Goal: Transaction & Acquisition: Purchase product/service

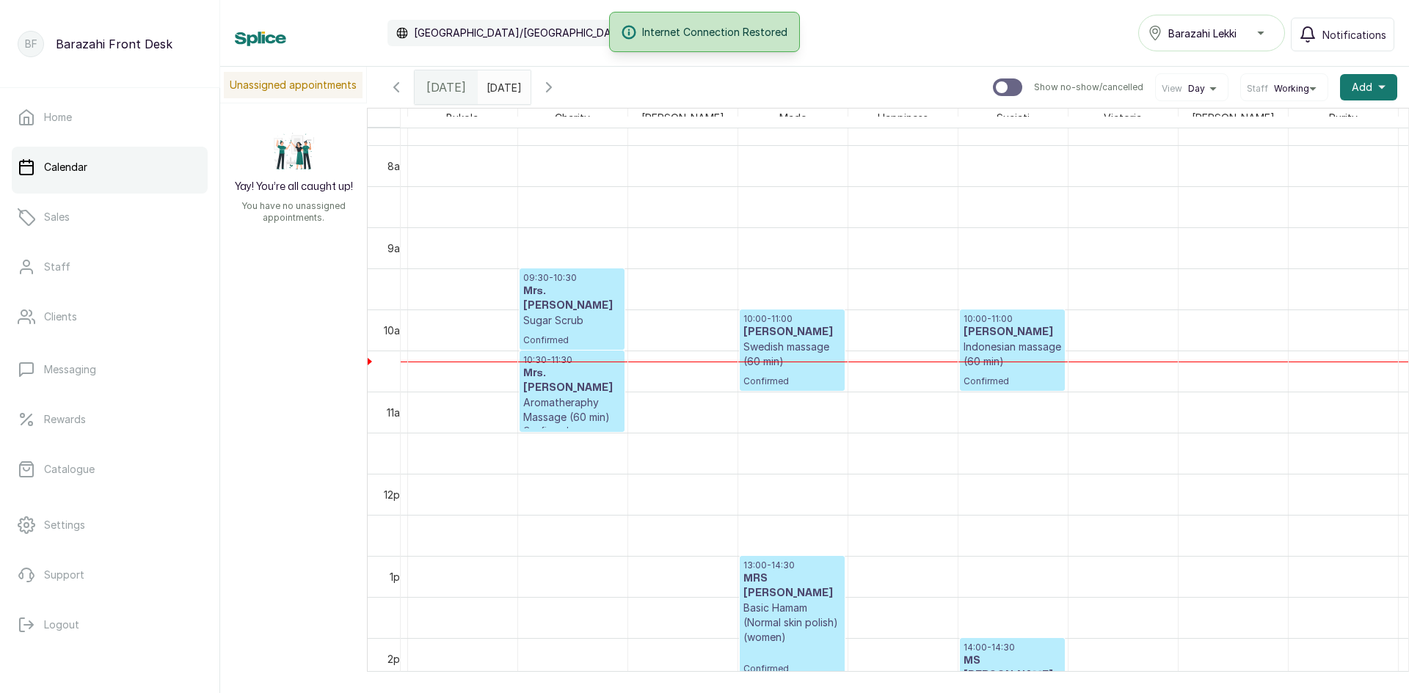
click at [1001, 367] on p "Indonesian massage (60 min)" at bounding box center [1012, 354] width 98 height 29
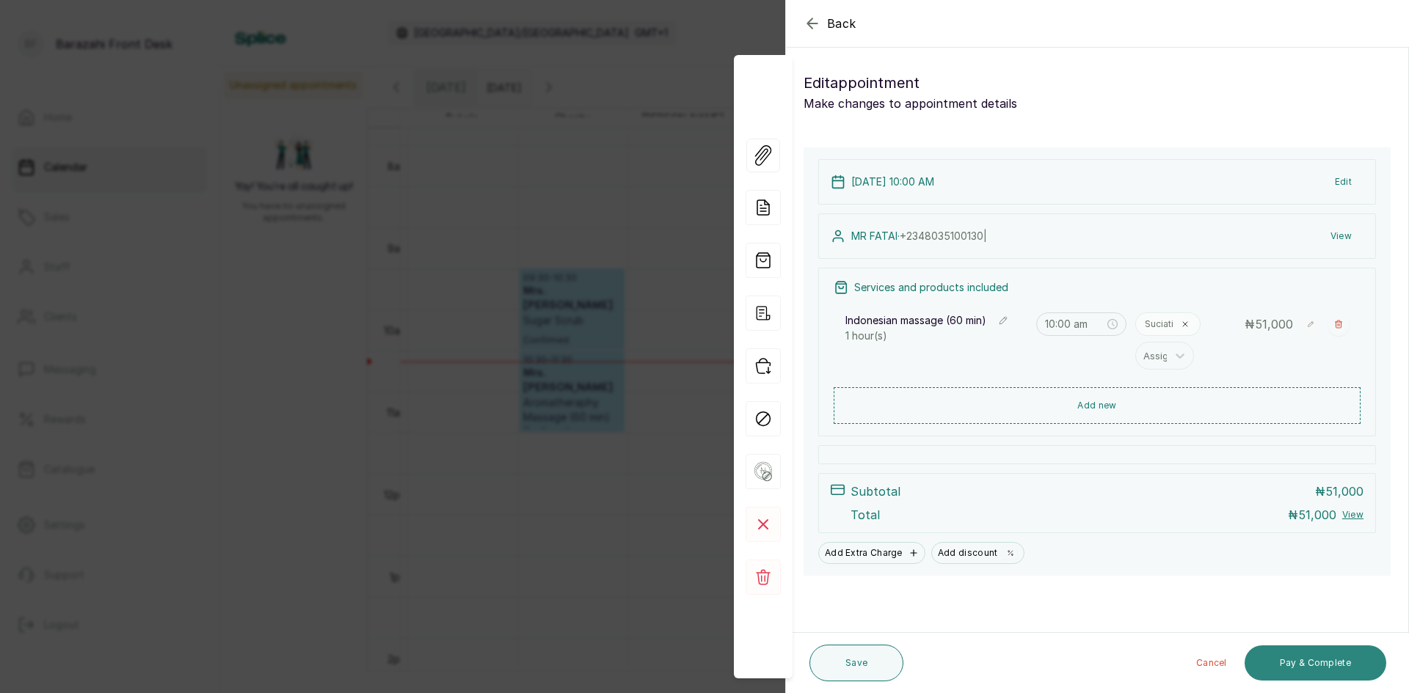
click at [1345, 666] on button "Pay & Complete" at bounding box center [1315, 663] width 142 height 35
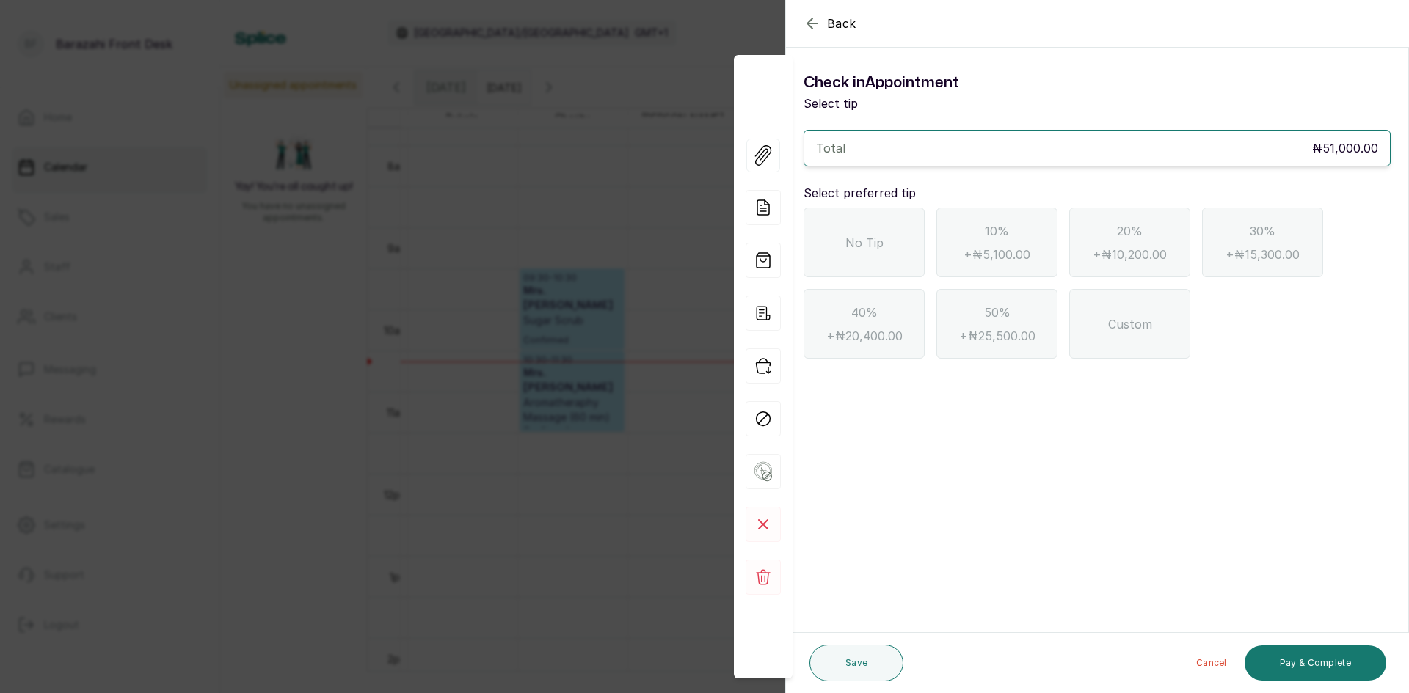
click at [877, 246] on span "No Tip" at bounding box center [864, 243] width 38 height 18
click at [1329, 654] on button "Pay & Complete" at bounding box center [1315, 663] width 142 height 35
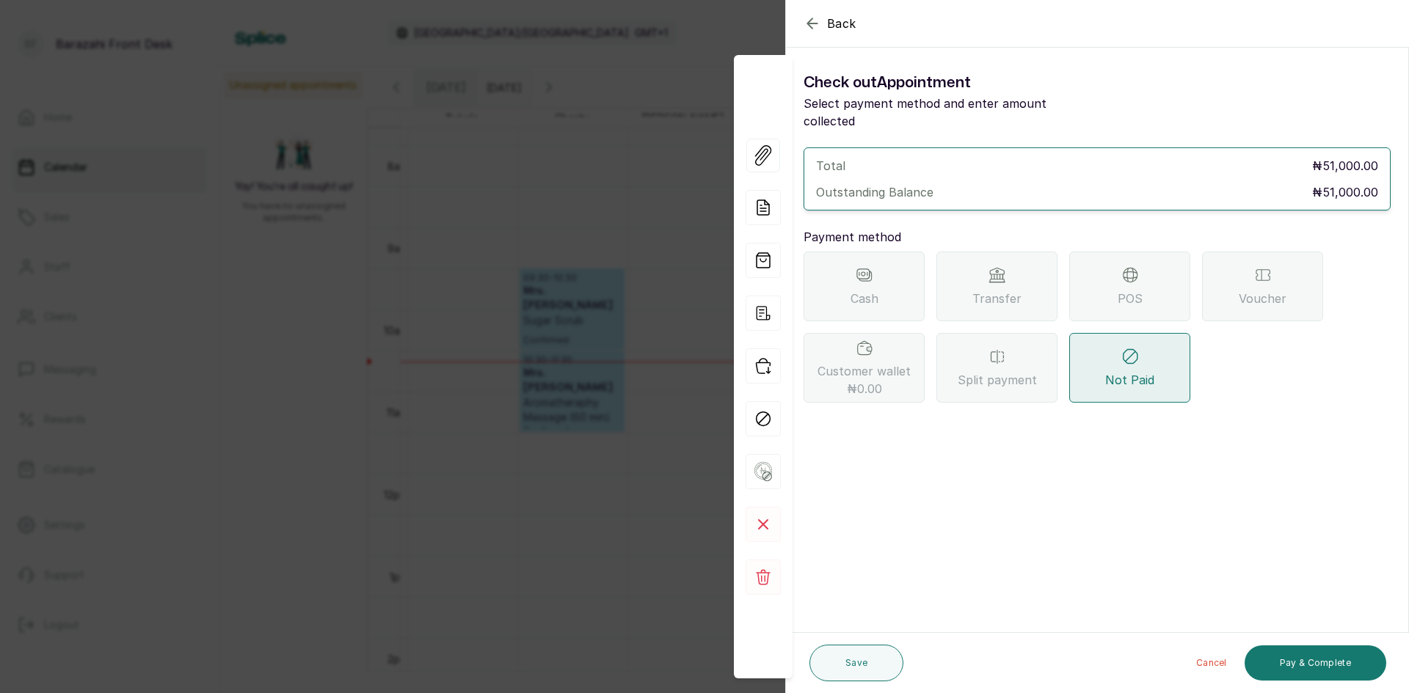
drag, startPoint x: 1089, startPoint y: 282, endPoint x: 1081, endPoint y: 280, distance: 8.2
click at [1089, 282] on div "POS" at bounding box center [1129, 287] width 121 height 70
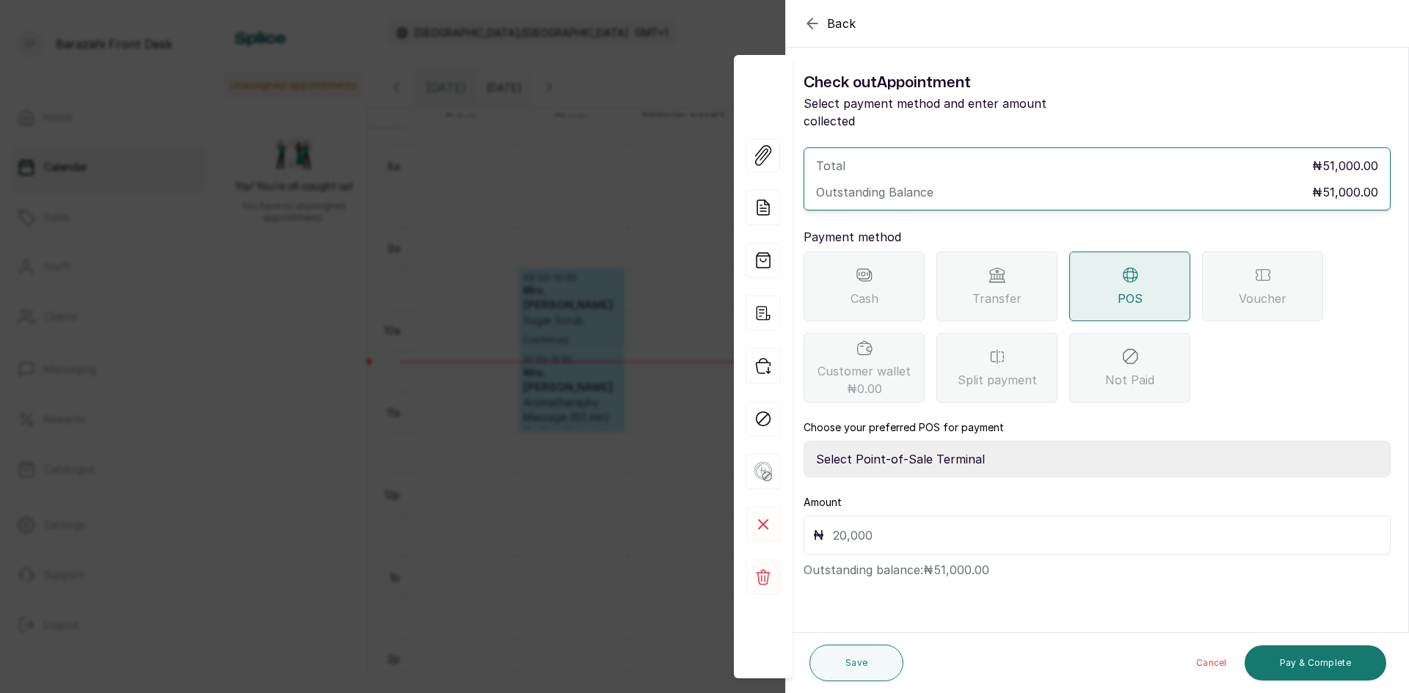
click at [911, 441] on select "Select Point-of-Sale Terminal [GEOGRAPHIC_DATA] POS Paystack-Titan Access POS A…" at bounding box center [1096, 459] width 587 height 37
select select "4d1b21be-96f6-4525-8484-90dd038af117"
click at [803, 441] on select "Select Point-of-Sale Terminal [GEOGRAPHIC_DATA] POS Paystack-Titan Access POS A…" at bounding box center [1096, 459] width 587 height 37
click at [1025, 525] on input "text" at bounding box center [1107, 535] width 548 height 21
type input "2"
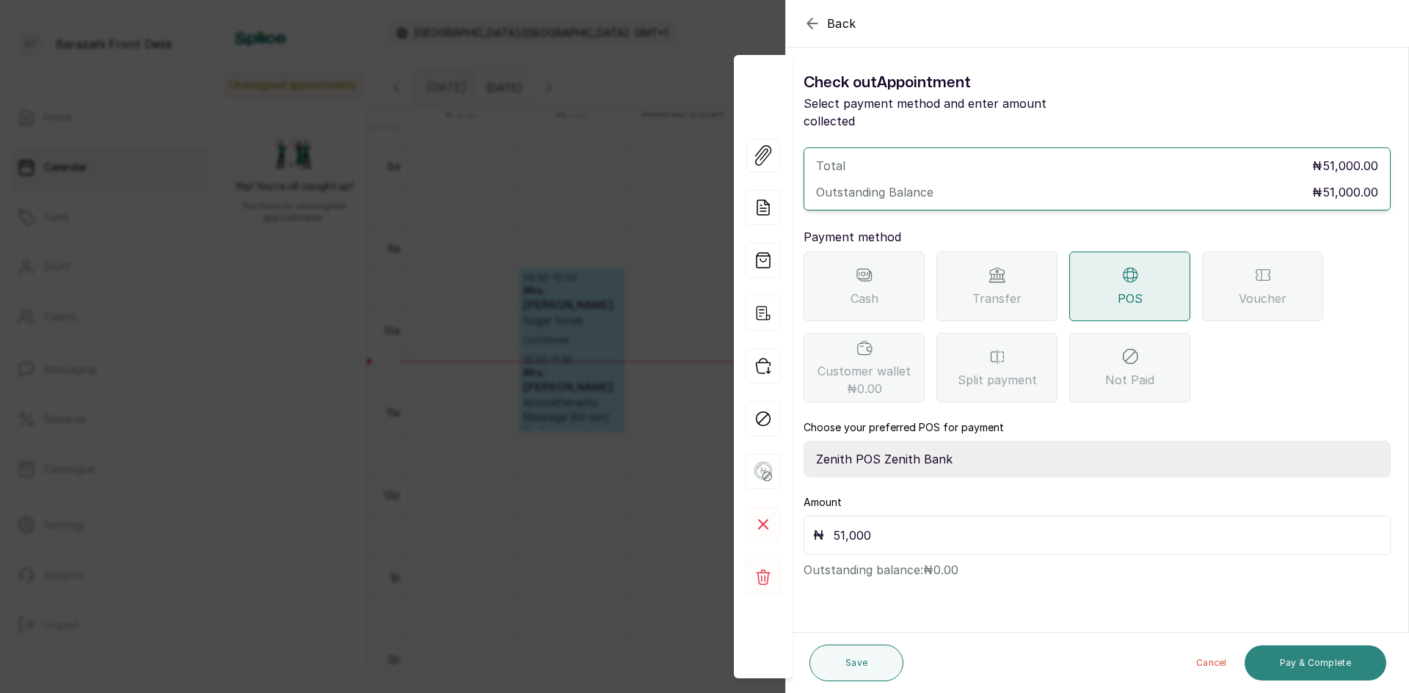
type input "51,000"
click at [1263, 654] on button "Pay & Complete" at bounding box center [1315, 663] width 142 height 35
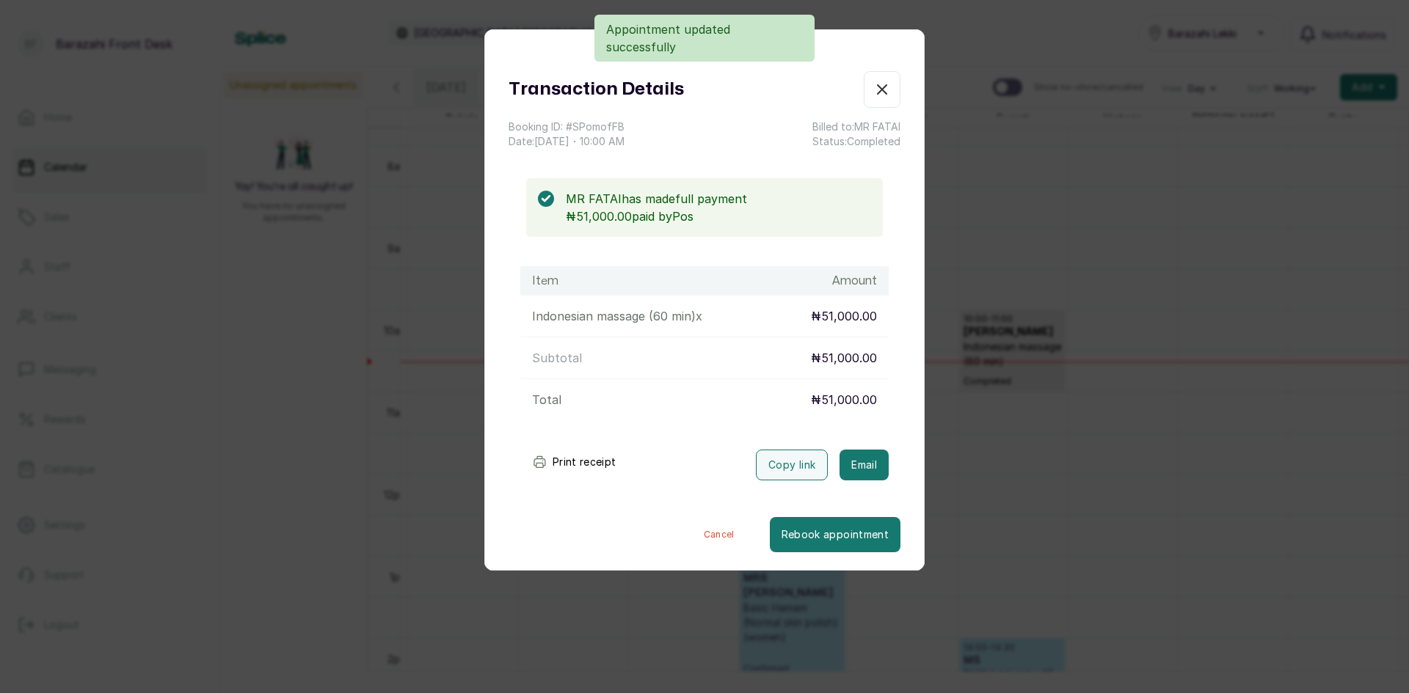
click at [877, 92] on icon "button" at bounding box center [881, 89] width 9 height 9
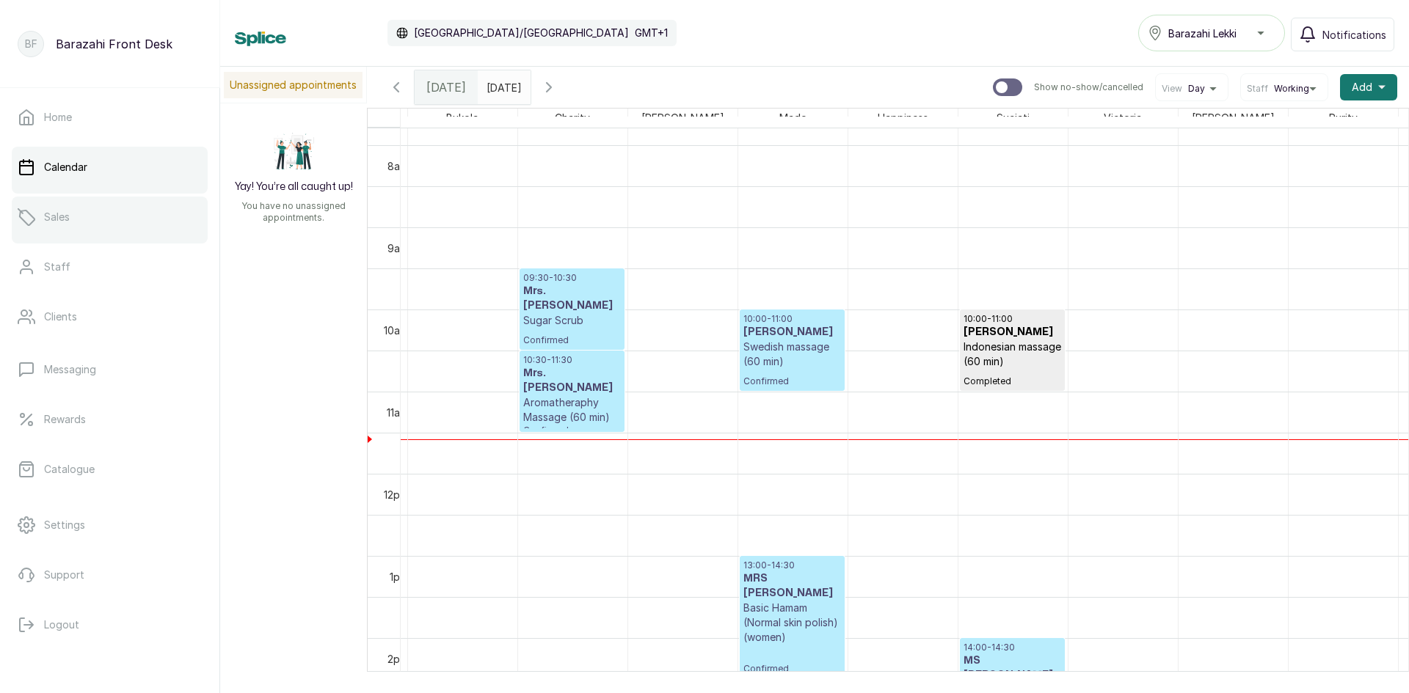
click at [96, 227] on link "Sales" at bounding box center [110, 217] width 196 height 41
